Goal: Understand process/instructions: Learn how to perform a task or action

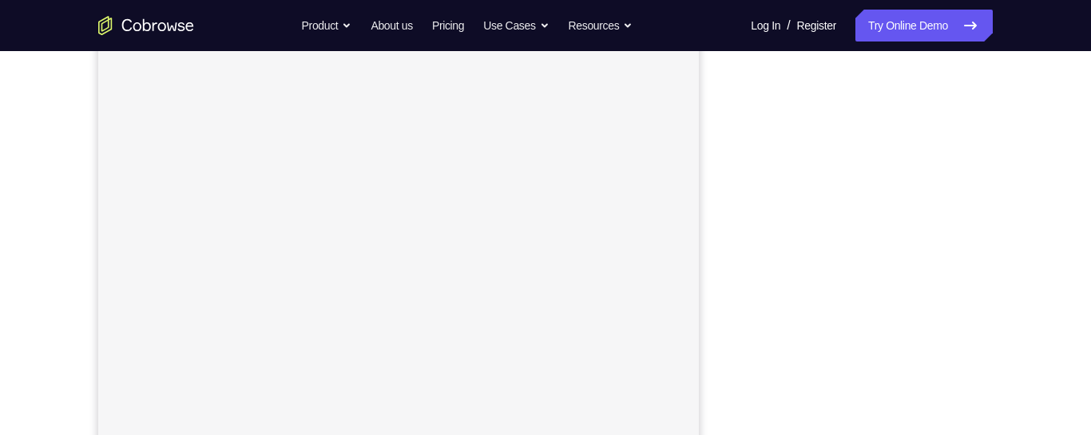
scroll to position [228, 0]
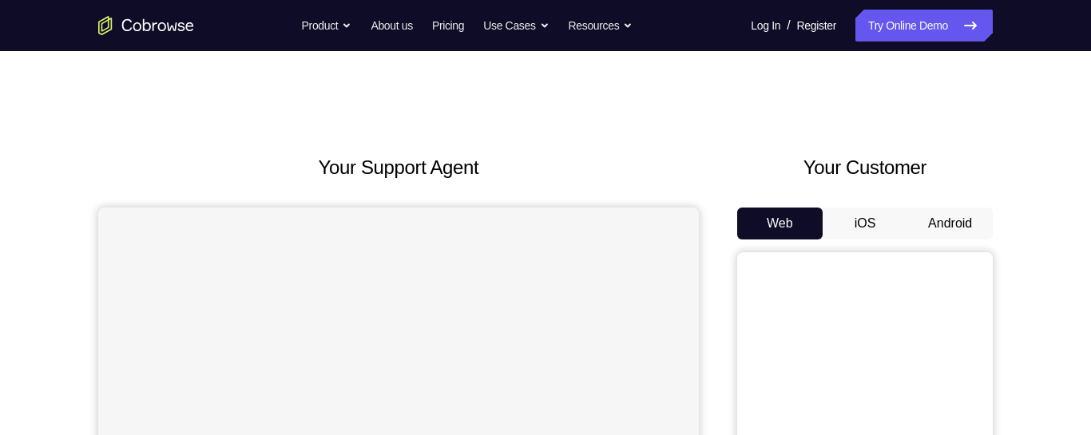
click at [940, 237] on button "Android" at bounding box center [949, 224] width 85 height 32
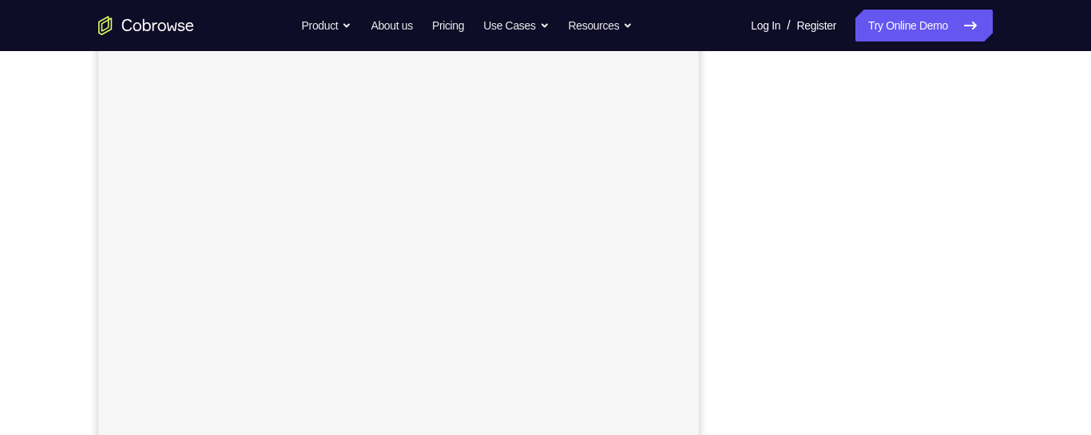
scroll to position [258, 0]
click at [1022, 257] on div "Your Support Agent Your Customer Web iOS Android Next Steps We’d be happy to gi…" at bounding box center [545, 319] width 1022 height 1053
click at [1020, 255] on div "Your Support Agent Your Customer Web iOS Android Next Steps We’d be happy to gi…" at bounding box center [545, 319] width 1022 height 1053
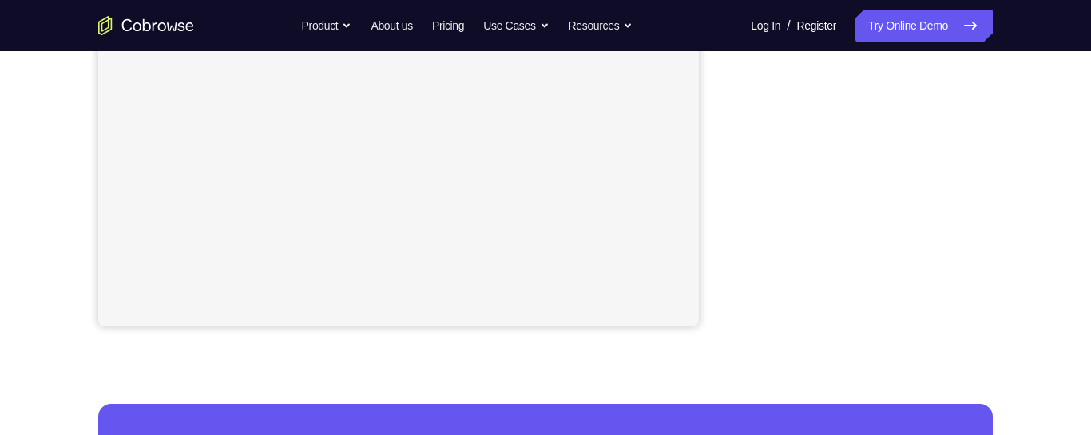
scroll to position [418, 0]
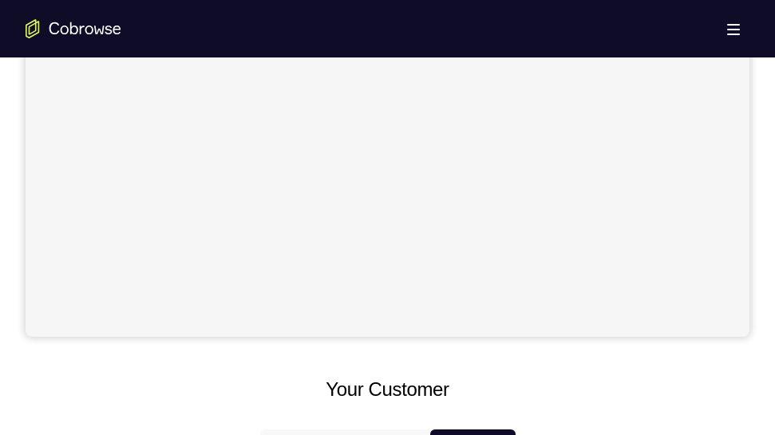
click at [715, 343] on div "Your Support Agent Your Customer Web iOS Android" at bounding box center [388, 357] width 724 height 1218
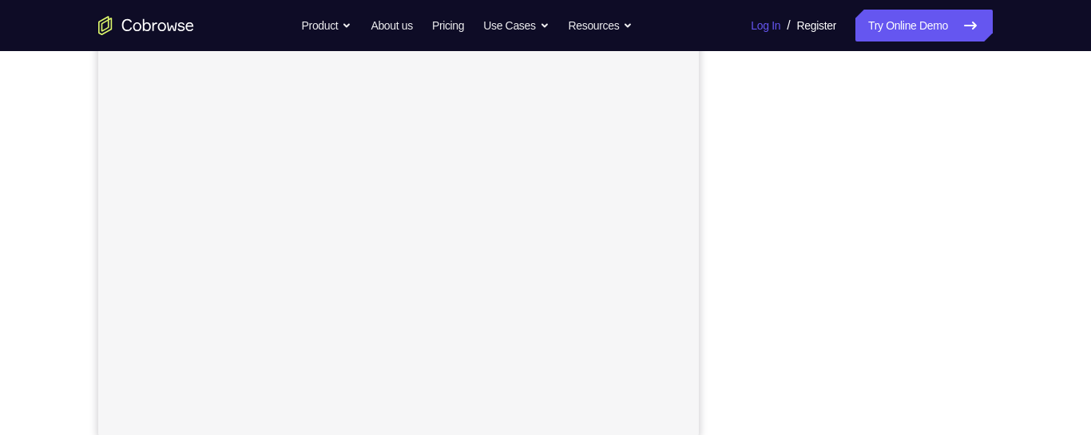
scroll to position [305, 0]
click at [1076, 134] on div "Your Support Agent Your Customer Web iOS Android Next Steps We’d be happy to gi…" at bounding box center [545, 272] width 1091 height 1053
